Goal: Information Seeking & Learning: Learn about a topic

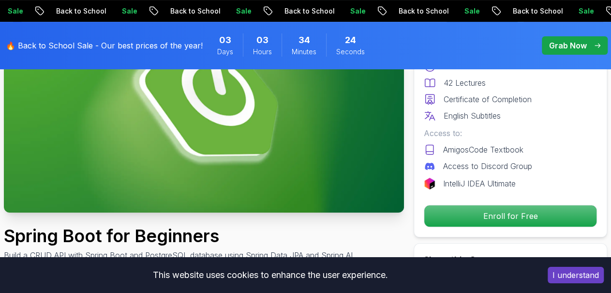
scroll to position [9, 0]
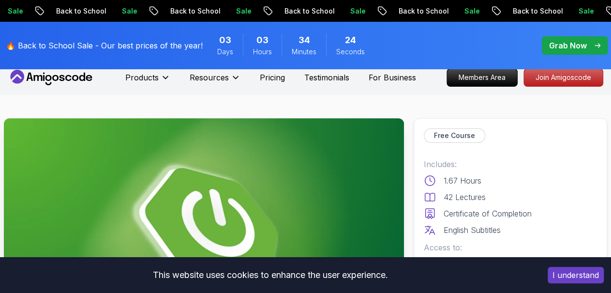
click at [455, 134] on p "Free Course" at bounding box center [454, 136] width 41 height 10
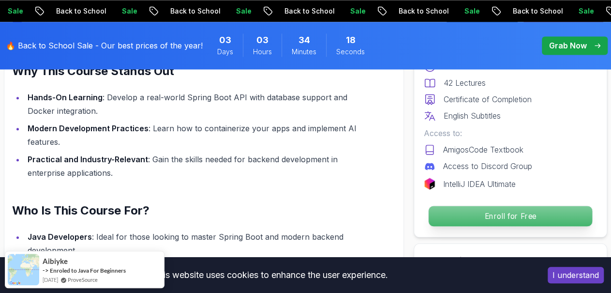
scroll to position [742, 0]
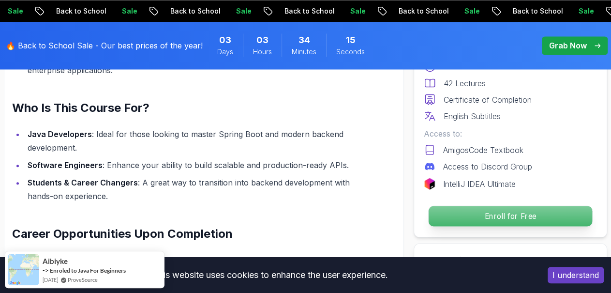
click at [482, 216] on p "Enroll for Free" at bounding box center [510, 216] width 163 height 20
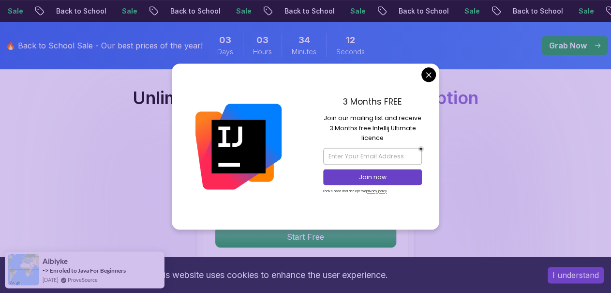
scroll to position [2120, 0]
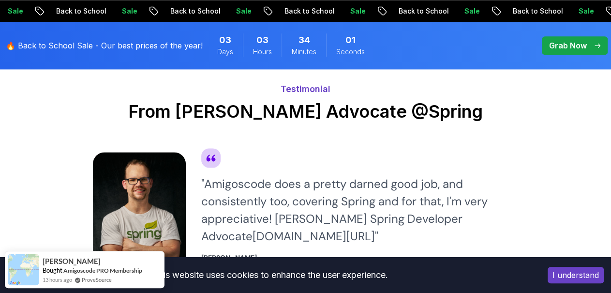
scroll to position [2414, 0]
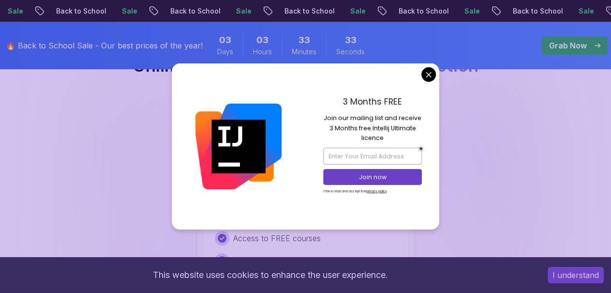
scroll to position [1814, 0]
click at [435, 69] on div "3 Months FREE Join our mailing list and receive 3 Months free Intellij Ultimate…" at bounding box center [373, 145] width 134 height 165
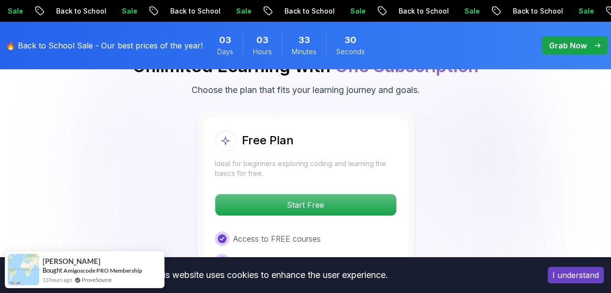
click at [431, 69] on body "Sale Back to School Sale Back to School Sale Back to School Sale Back to School…" at bounding box center [305, 62] width 611 height 3752
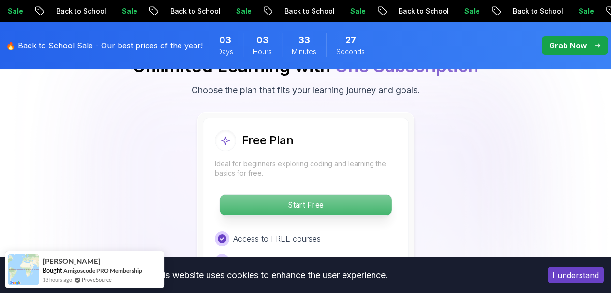
click at [318, 202] on p "Start Free" at bounding box center [306, 204] width 172 height 20
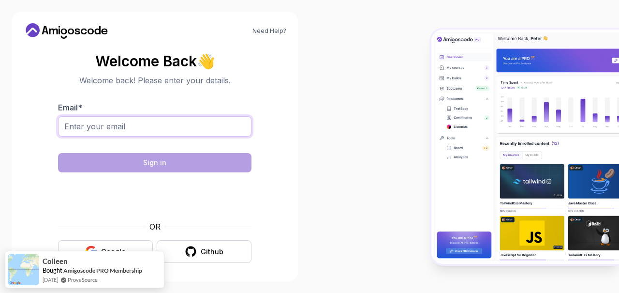
click at [147, 126] on input "Email *" at bounding box center [154, 126] width 193 height 20
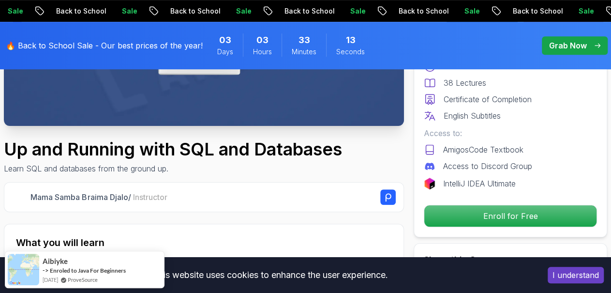
scroll to position [236, 0]
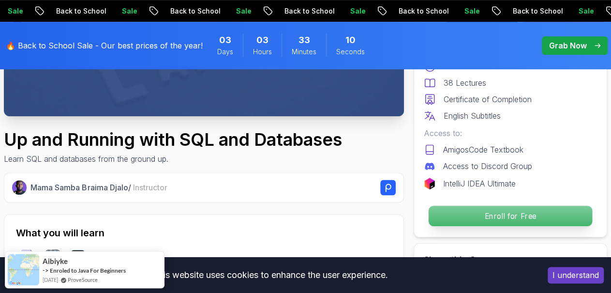
click at [491, 214] on p "Enroll for Free" at bounding box center [510, 216] width 163 height 20
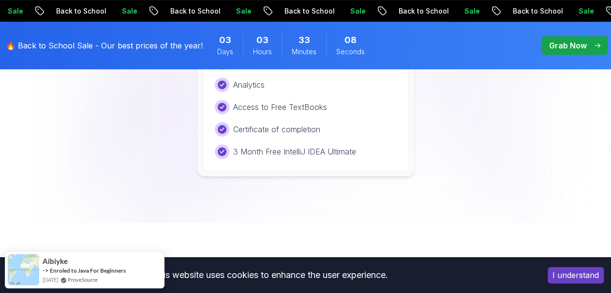
scroll to position [2027, 0]
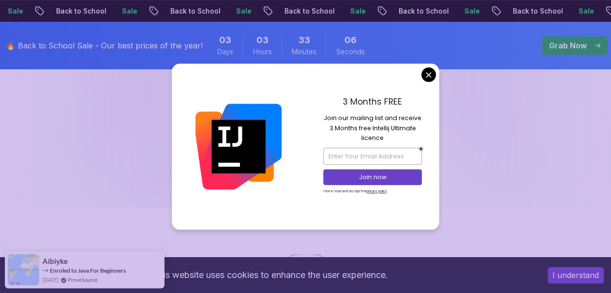
click at [149, 42] on p "🔥 Back to School Sale - Our best prices of the year!" at bounding box center [104, 46] width 197 height 12
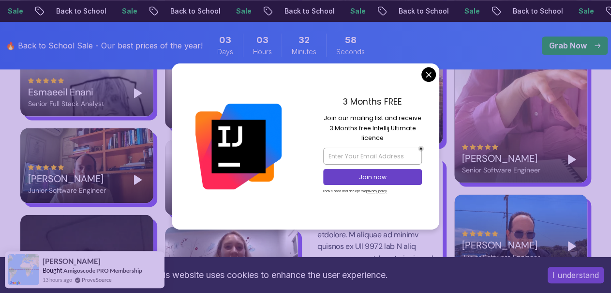
scroll to position [2490, 0]
click at [384, 157] on input "email" at bounding box center [372, 156] width 99 height 16
click at [433, 68] on body "Sale Back to School Sale Back to School Sale Back to School Sale Back to School…" at bounding box center [305, 60] width 611 height 5101
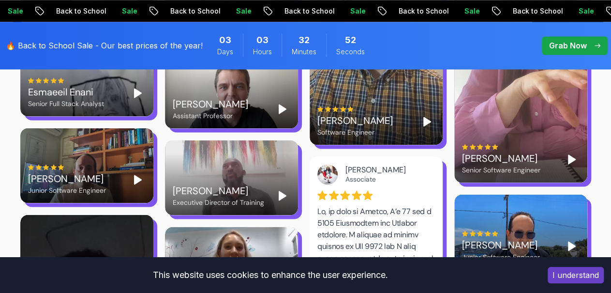
click at [566, 45] on p "Grab Now" at bounding box center [568, 46] width 38 height 12
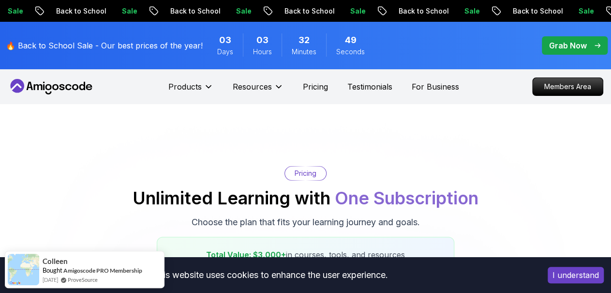
click at [566, 45] on p "Grab Now" at bounding box center [568, 46] width 38 height 12
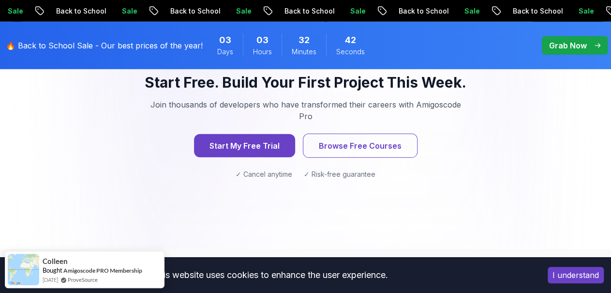
scroll to position [1401, 0]
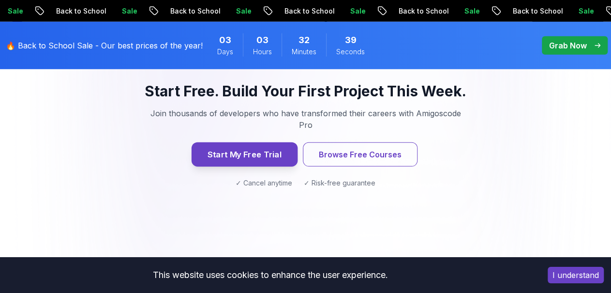
click at [278, 142] on button "Start My Free Trial" at bounding box center [244, 154] width 106 height 24
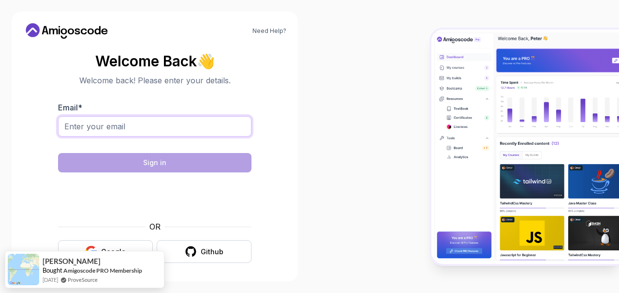
click at [215, 122] on input "Email *" at bounding box center [154, 126] width 193 height 20
click at [155, 127] on input "fatihaourahou11@" at bounding box center [154, 126] width 193 height 20
type input "fatihaourahou11@gmail.com"
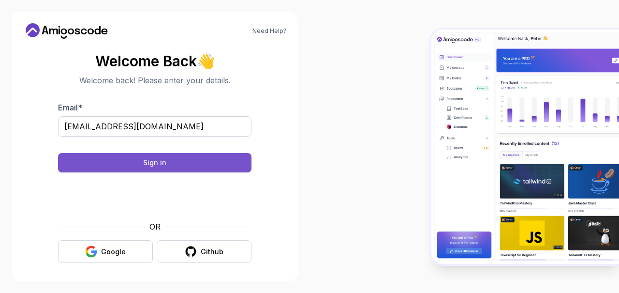
click at [173, 163] on button "Sign in" at bounding box center [154, 162] width 193 height 19
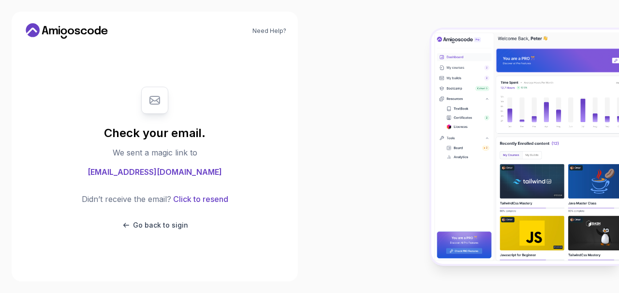
click at [179, 170] on span "fatihaourahou11@gmail.com" at bounding box center [155, 172] width 134 height 12
click at [157, 174] on span "fatihaourahou11@gmail.com" at bounding box center [155, 172] width 134 height 12
click at [159, 228] on p "Go back to sigin" at bounding box center [160, 225] width 55 height 10
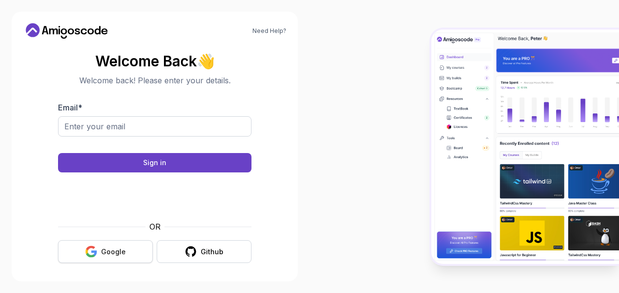
click at [128, 250] on button "Google" at bounding box center [105, 251] width 95 height 23
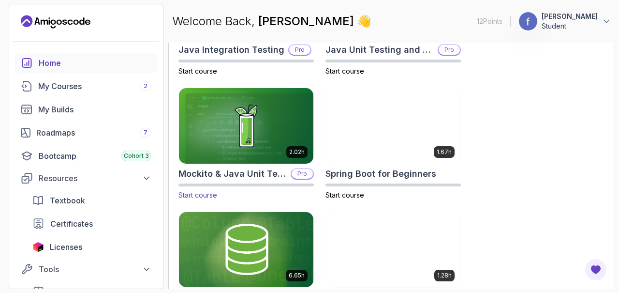
scroll to position [536, 0]
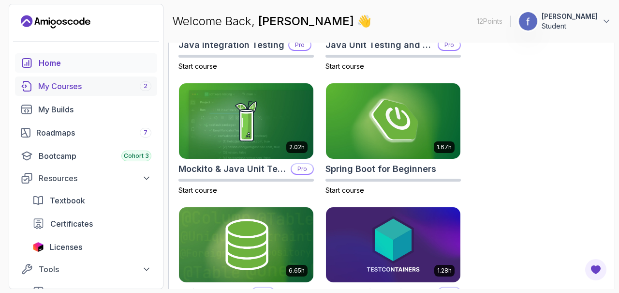
click at [129, 80] on div "My Courses 2" at bounding box center [94, 86] width 113 height 12
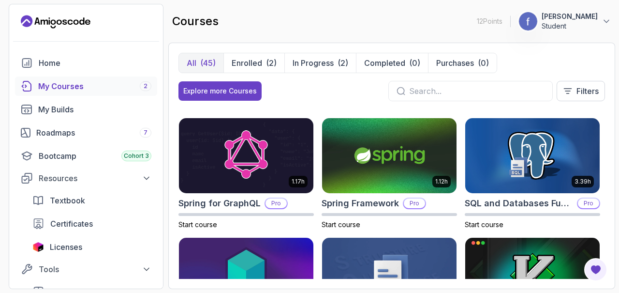
scroll to position [1629, 0]
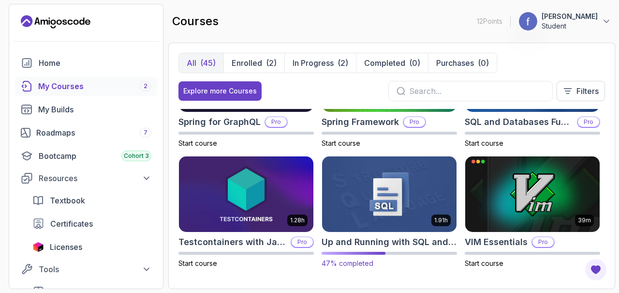
click at [383, 191] on img at bounding box center [389, 193] width 141 height 79
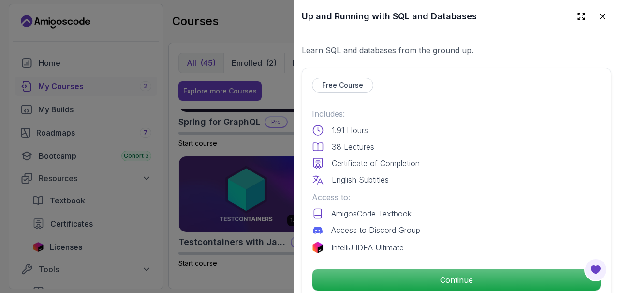
scroll to position [184, 0]
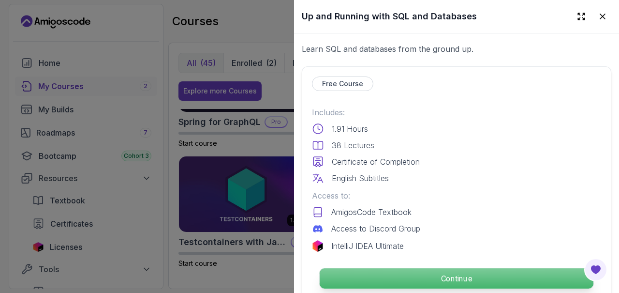
click at [374, 271] on p "Continue" at bounding box center [457, 278] width 274 height 20
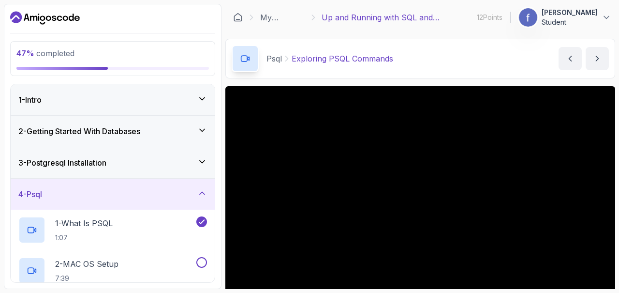
scroll to position [83, 0]
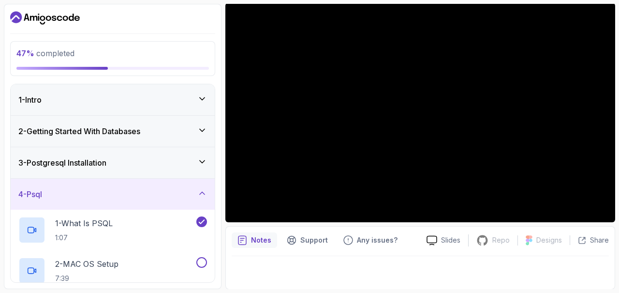
click at [200, 160] on icon at bounding box center [202, 162] width 10 height 10
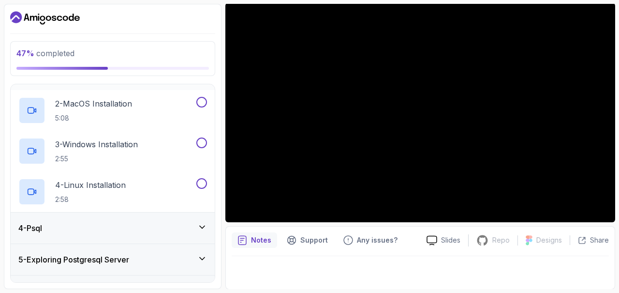
scroll to position [132, 0]
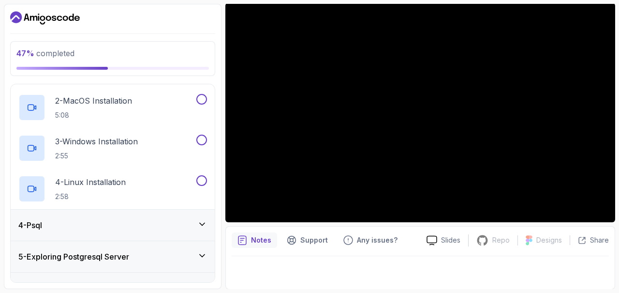
click at [203, 221] on icon at bounding box center [202, 224] width 10 height 10
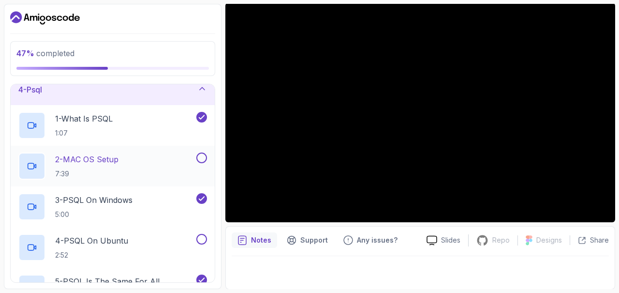
scroll to position [99, 0]
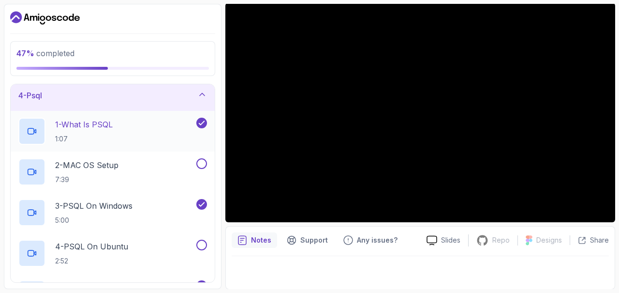
click at [117, 122] on div "1 - What Is PSQL 1:07" at bounding box center [106, 131] width 176 height 27
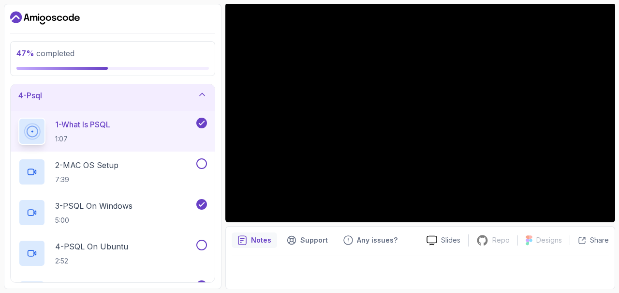
click at [18, 118] on button "1 - What Is PSQL 1:07" at bounding box center [112, 131] width 189 height 27
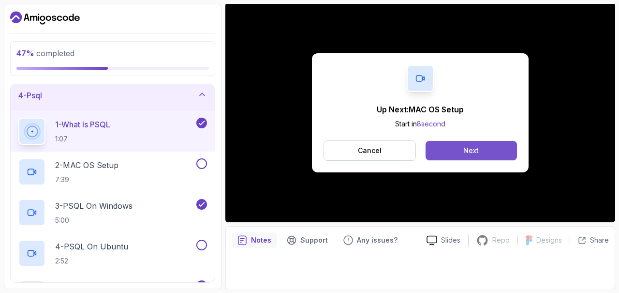
click at [492, 148] on button "Next" at bounding box center [471, 150] width 91 height 19
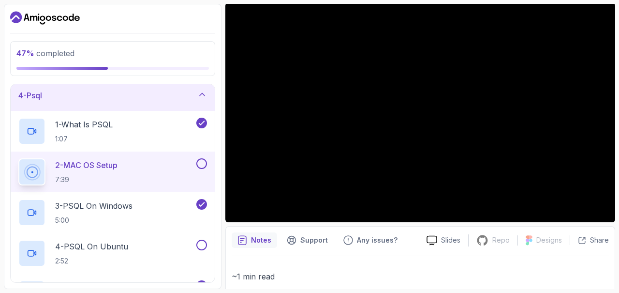
scroll to position [121, 0]
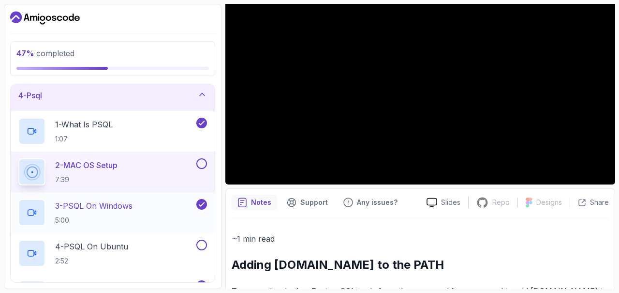
click at [110, 215] on p "5:00" at bounding box center [93, 220] width 77 height 10
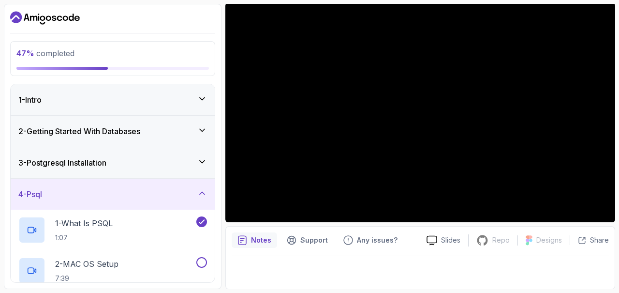
click at [134, 162] on div "3 - Postgresql Installation" at bounding box center [112, 163] width 189 height 12
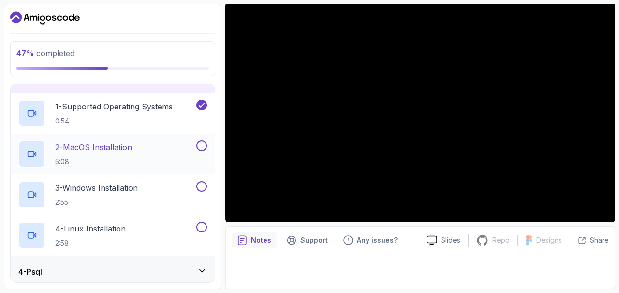
scroll to position [86, 0]
click at [107, 185] on p "3 - Windows Installation" at bounding box center [96, 187] width 83 height 12
